Goal: Task Accomplishment & Management: Manage account settings

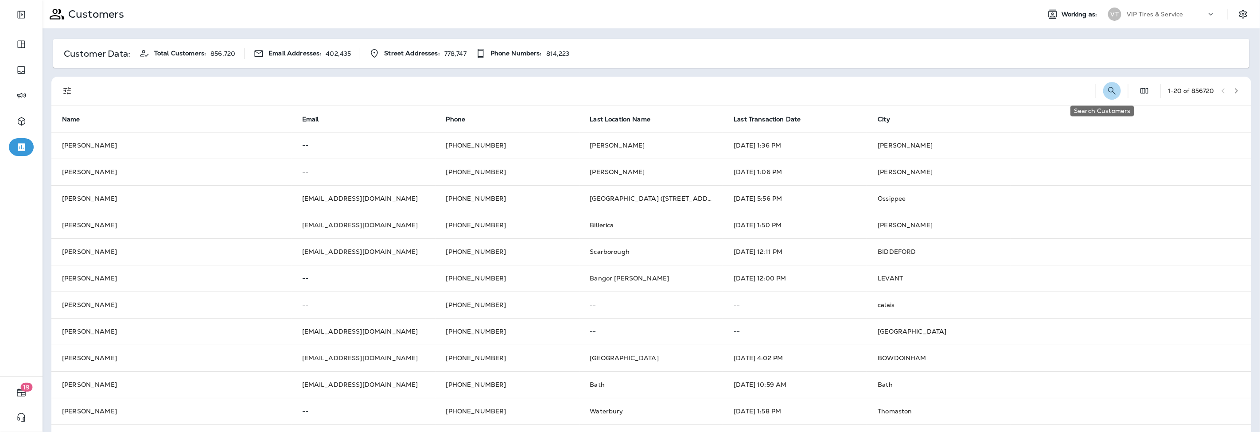
click at [1108, 93] on icon "Search Customers" at bounding box center [1112, 91] width 8 height 8
type input "*"
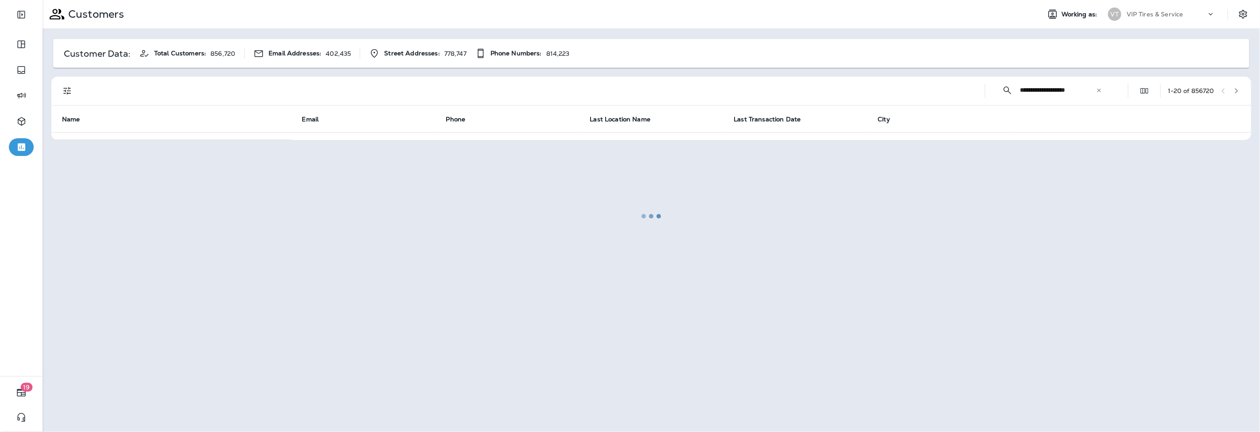
type input "**********"
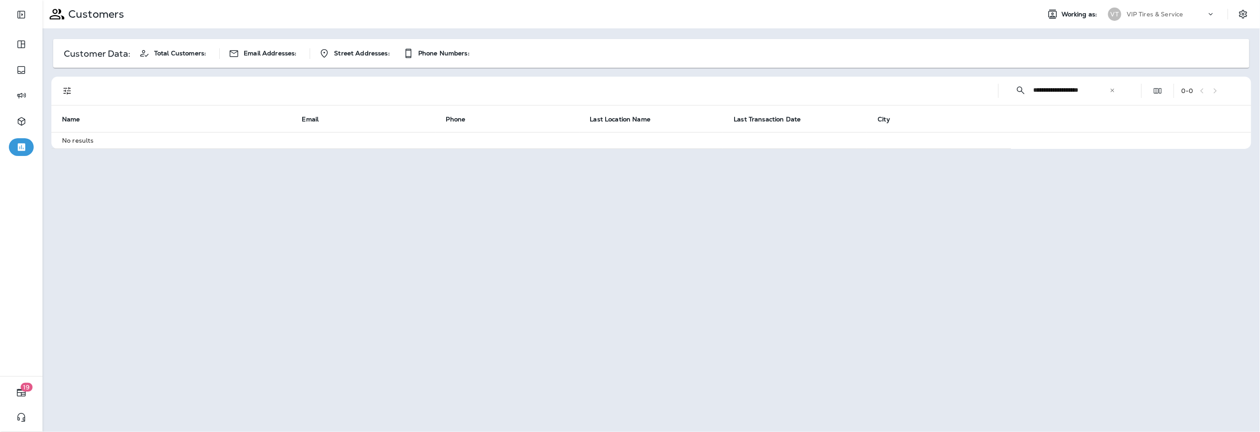
click at [1112, 91] on icon at bounding box center [1113, 90] width 4 height 4
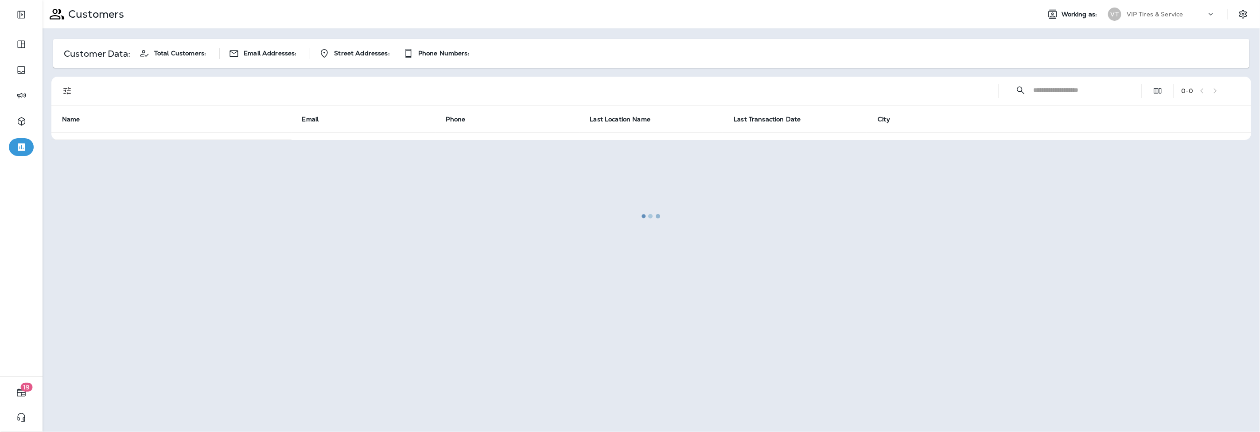
click at [1086, 92] on div at bounding box center [651, 216] width 1216 height 430
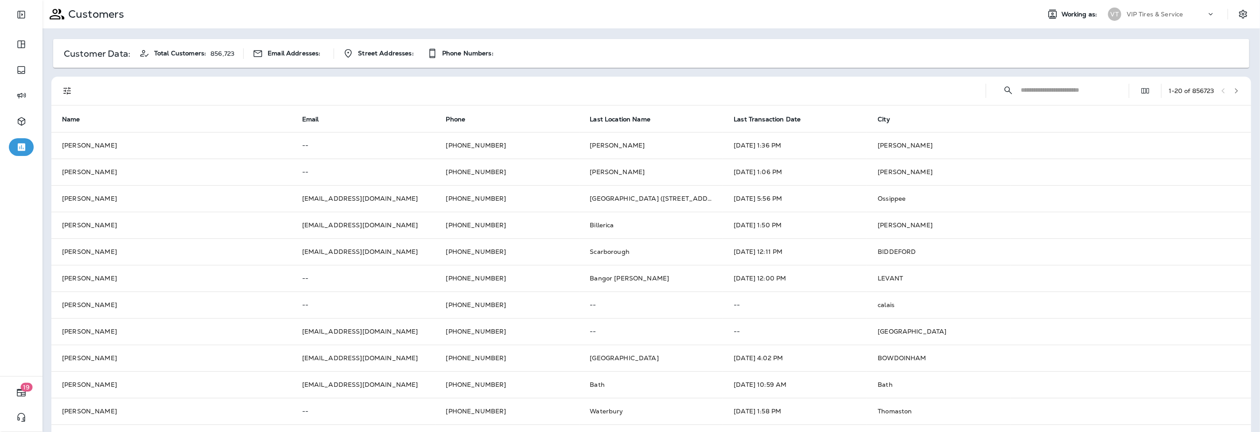
click at [1044, 91] on input "text" at bounding box center [1067, 89] width 92 height 23
type input "**********"
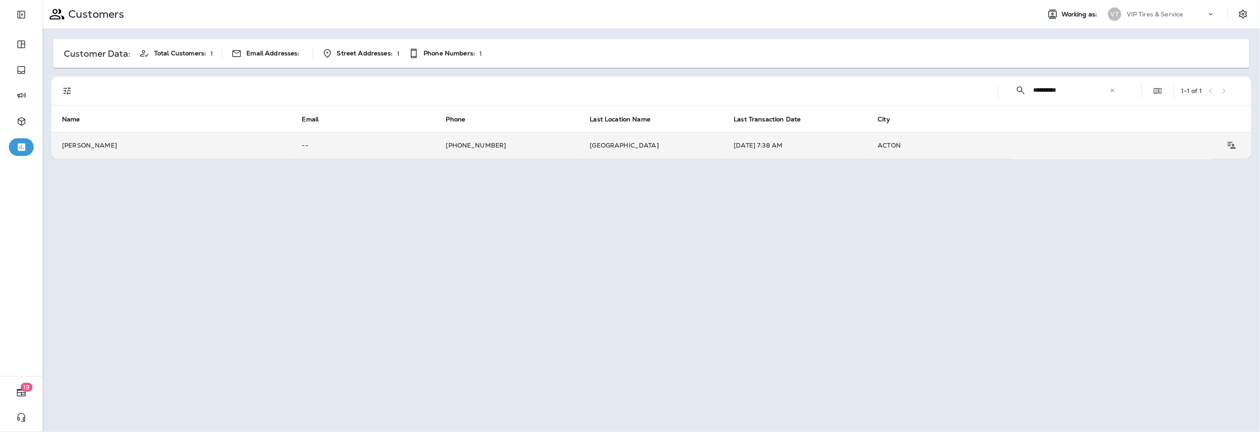
click at [731, 144] on td "[DATE] 7:38 AM" at bounding box center [795, 145] width 144 height 27
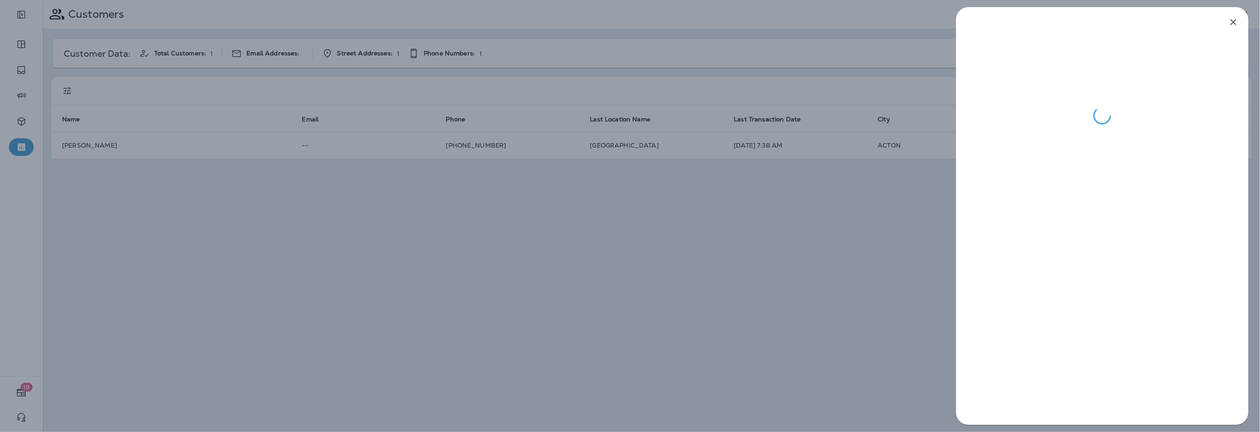
click at [1238, 19] on icon "button" at bounding box center [1233, 22] width 11 height 11
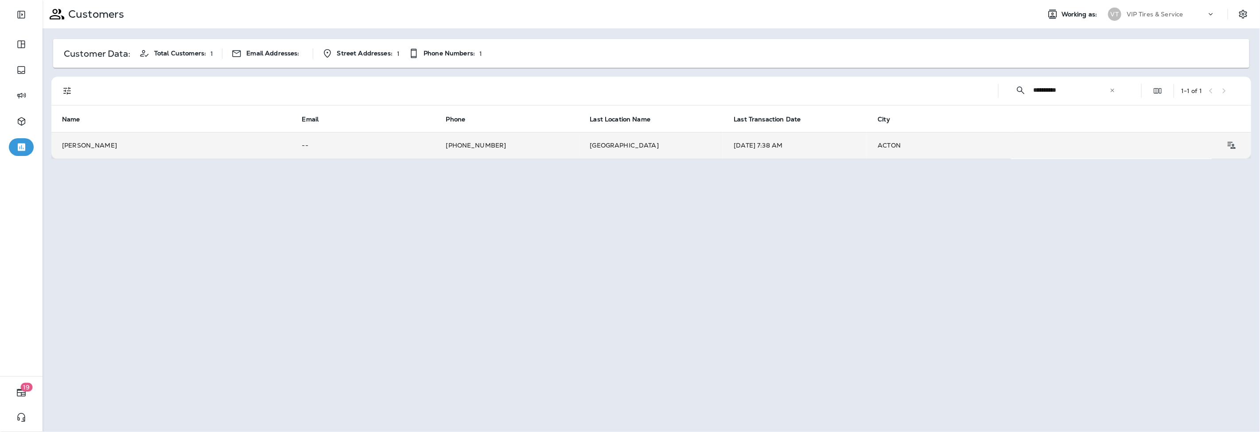
drag, startPoint x: 499, startPoint y: 146, endPoint x: 453, endPoint y: 147, distance: 45.2
click at [453, 147] on td "[PHONE_NUMBER]" at bounding box center [508, 145] width 144 height 27
